Goal: Transaction & Acquisition: Download file/media

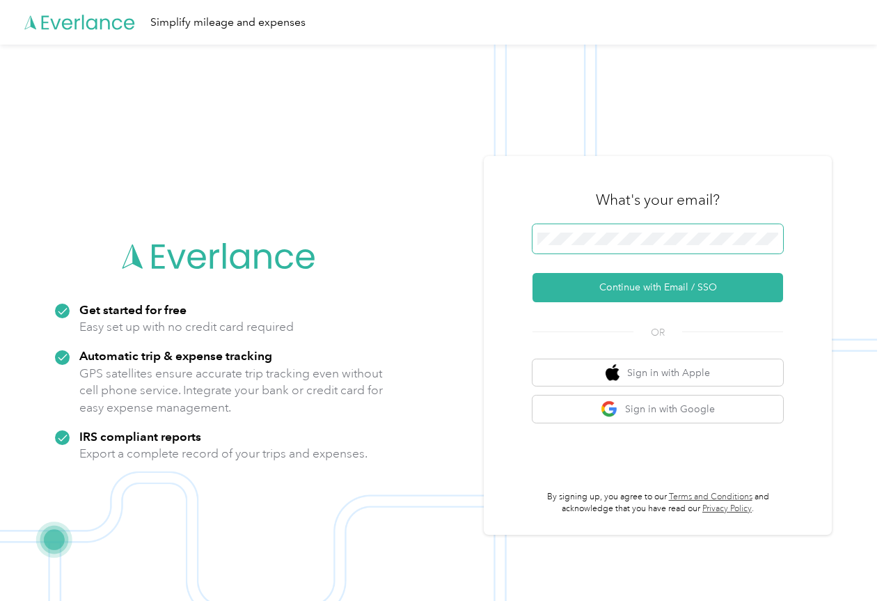
click at [603, 244] on span at bounding box center [658, 238] width 251 height 29
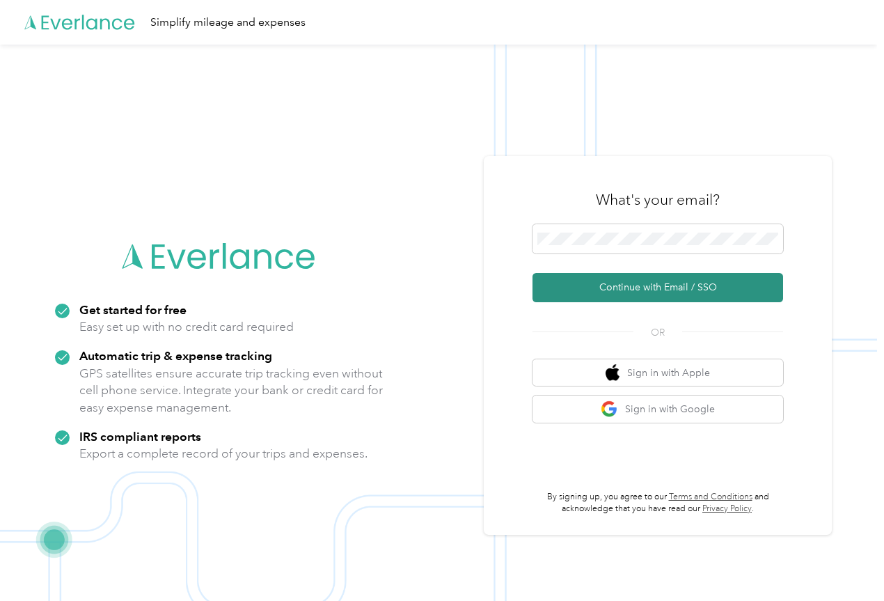
click at [594, 284] on button "Continue with Email / SSO" at bounding box center [658, 287] width 251 height 29
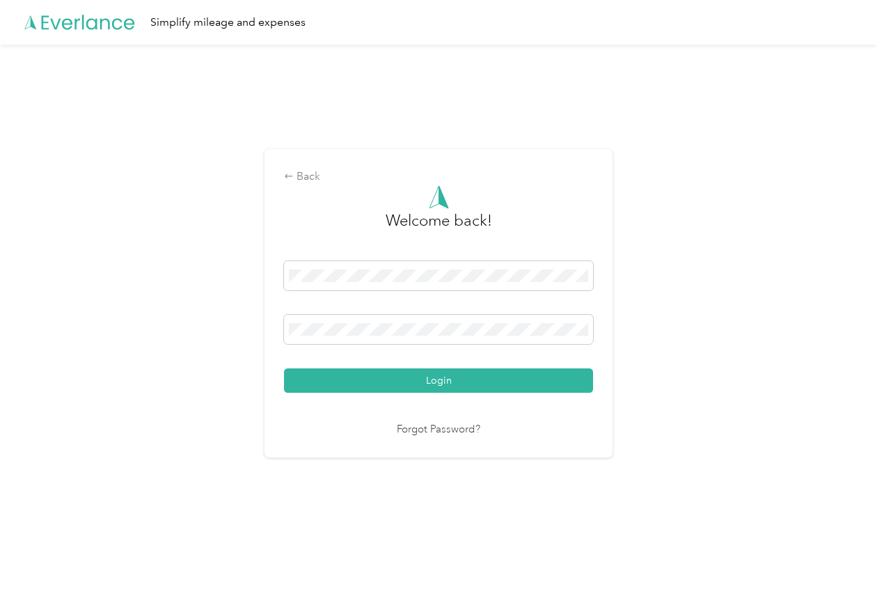
click at [500, 367] on div "Login" at bounding box center [438, 327] width 309 height 132
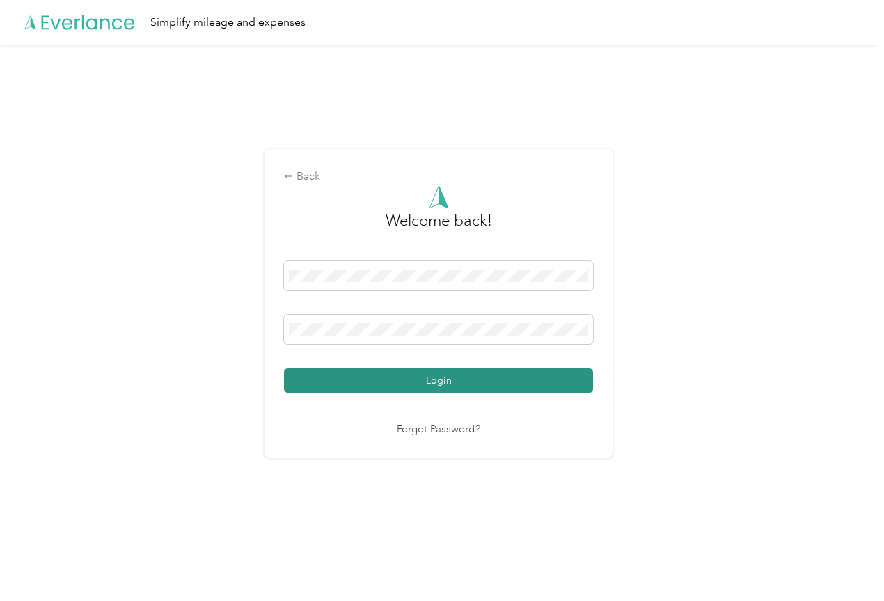
click at [497, 368] on div "Login" at bounding box center [438, 327] width 309 height 132
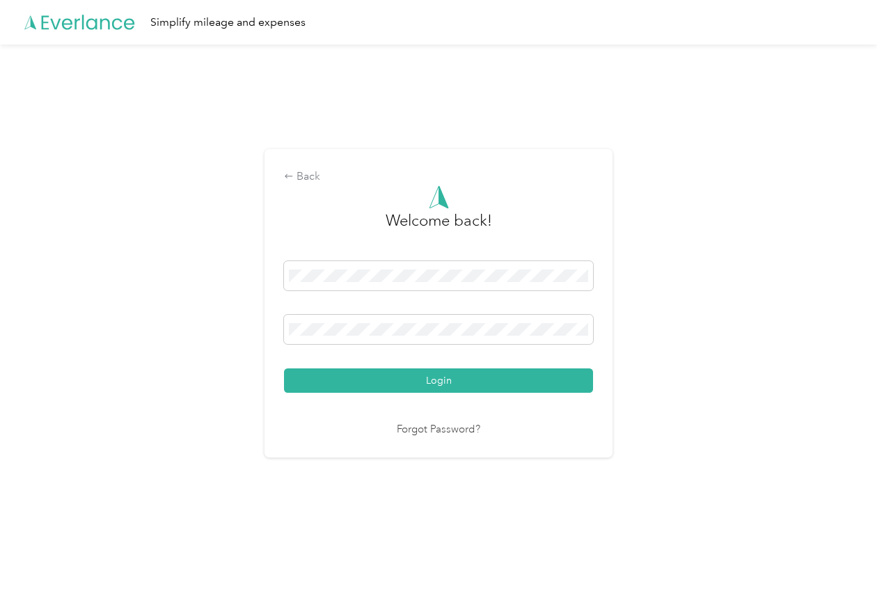
click at [479, 372] on button "Login" at bounding box center [438, 380] width 309 height 24
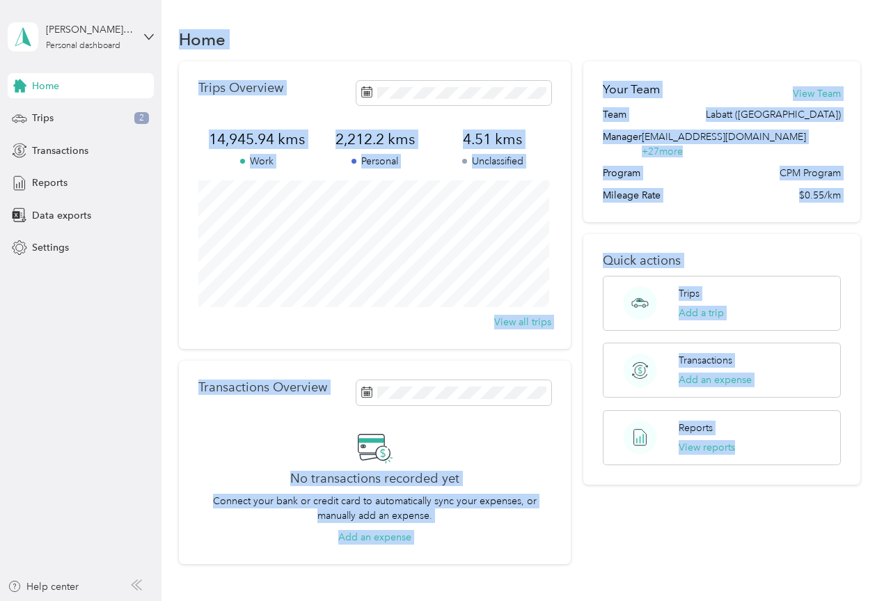
click at [284, 31] on div "Home" at bounding box center [519, 38] width 681 height 29
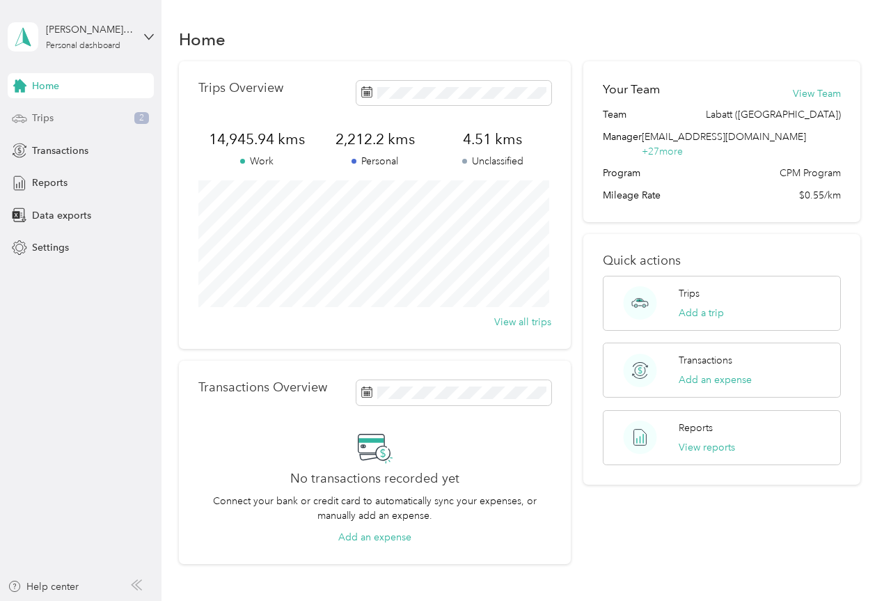
click at [61, 118] on div "Trips 2" at bounding box center [81, 118] width 146 height 25
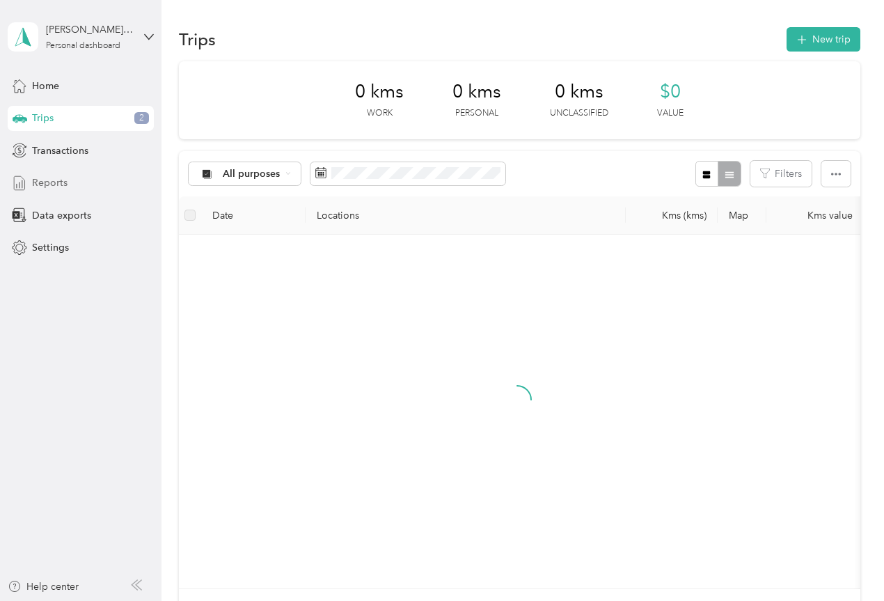
click at [45, 191] on div "Reports" at bounding box center [81, 183] width 146 height 25
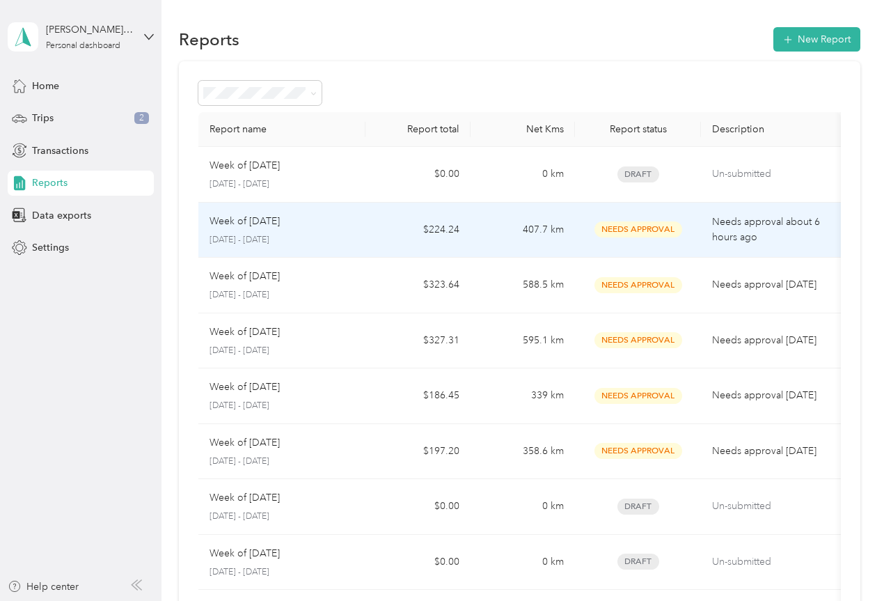
click at [520, 232] on td "407.7 km" at bounding box center [523, 231] width 104 height 56
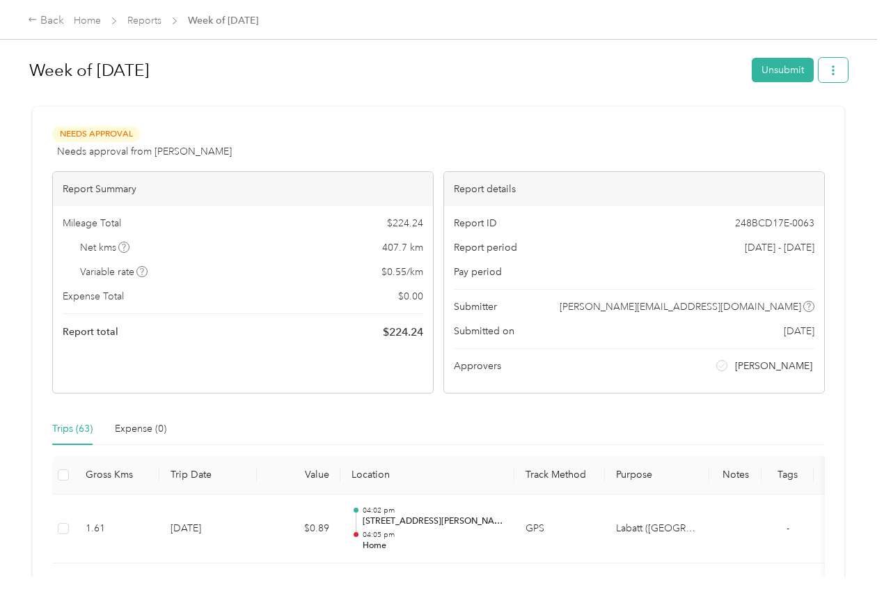
click at [828, 73] on icon "button" at bounding box center [833, 70] width 10 height 10
click at [787, 122] on span "Download" at bounding box center [790, 121] width 46 height 15
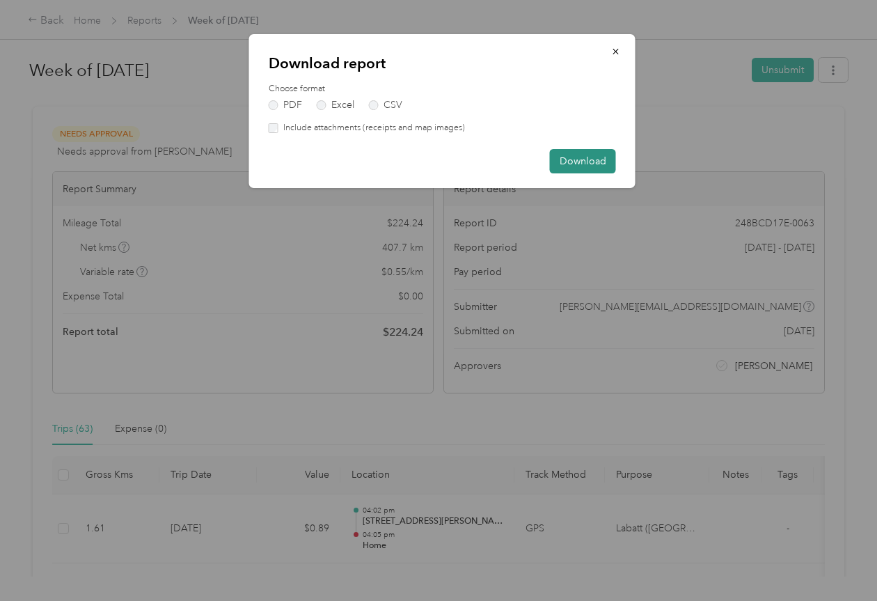
click at [569, 161] on button "Download" at bounding box center [583, 161] width 66 height 24
